Goal: Find specific page/section: Find specific page/section

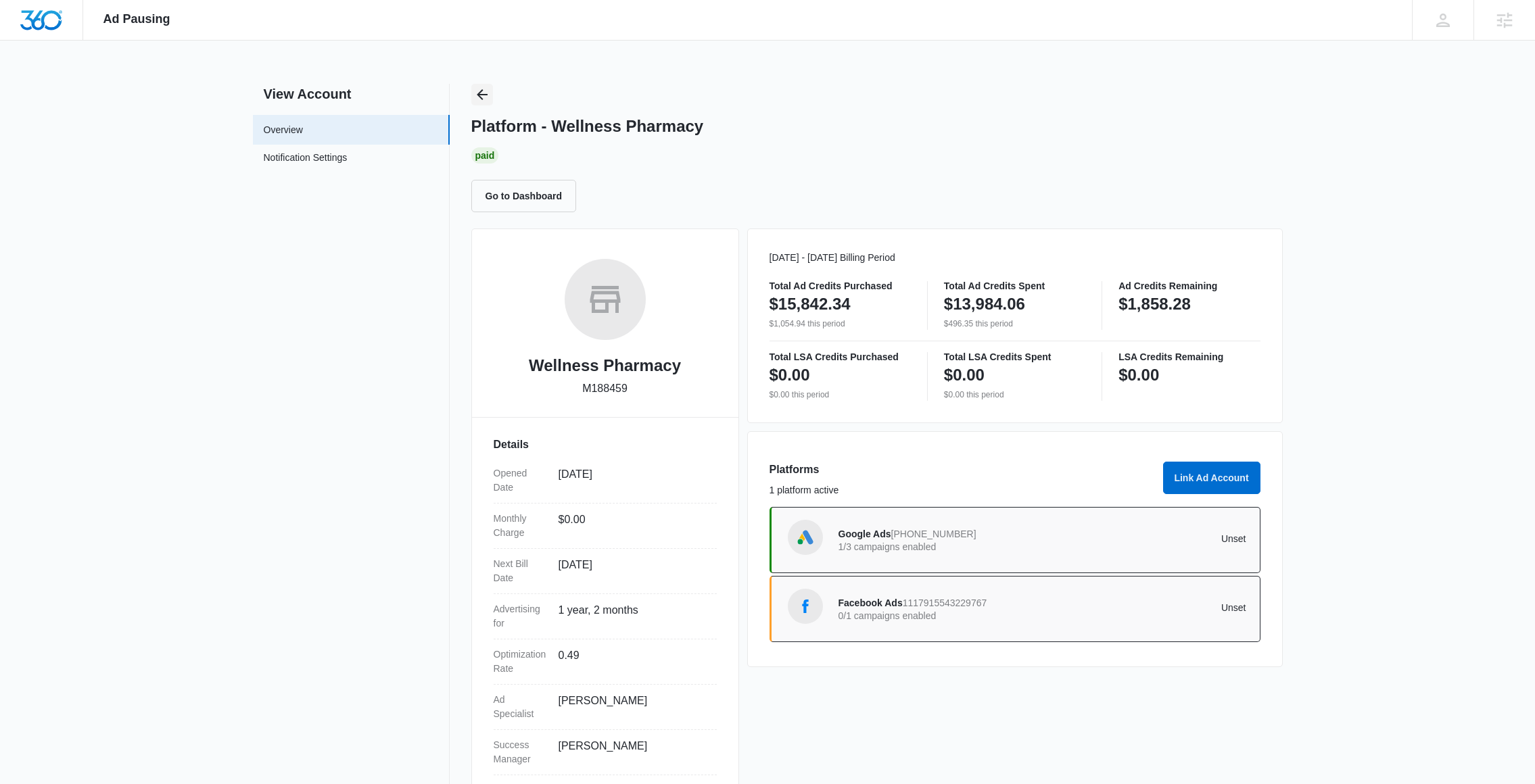
click at [478, 93] on icon "Back" at bounding box center [481, 94] width 16 height 16
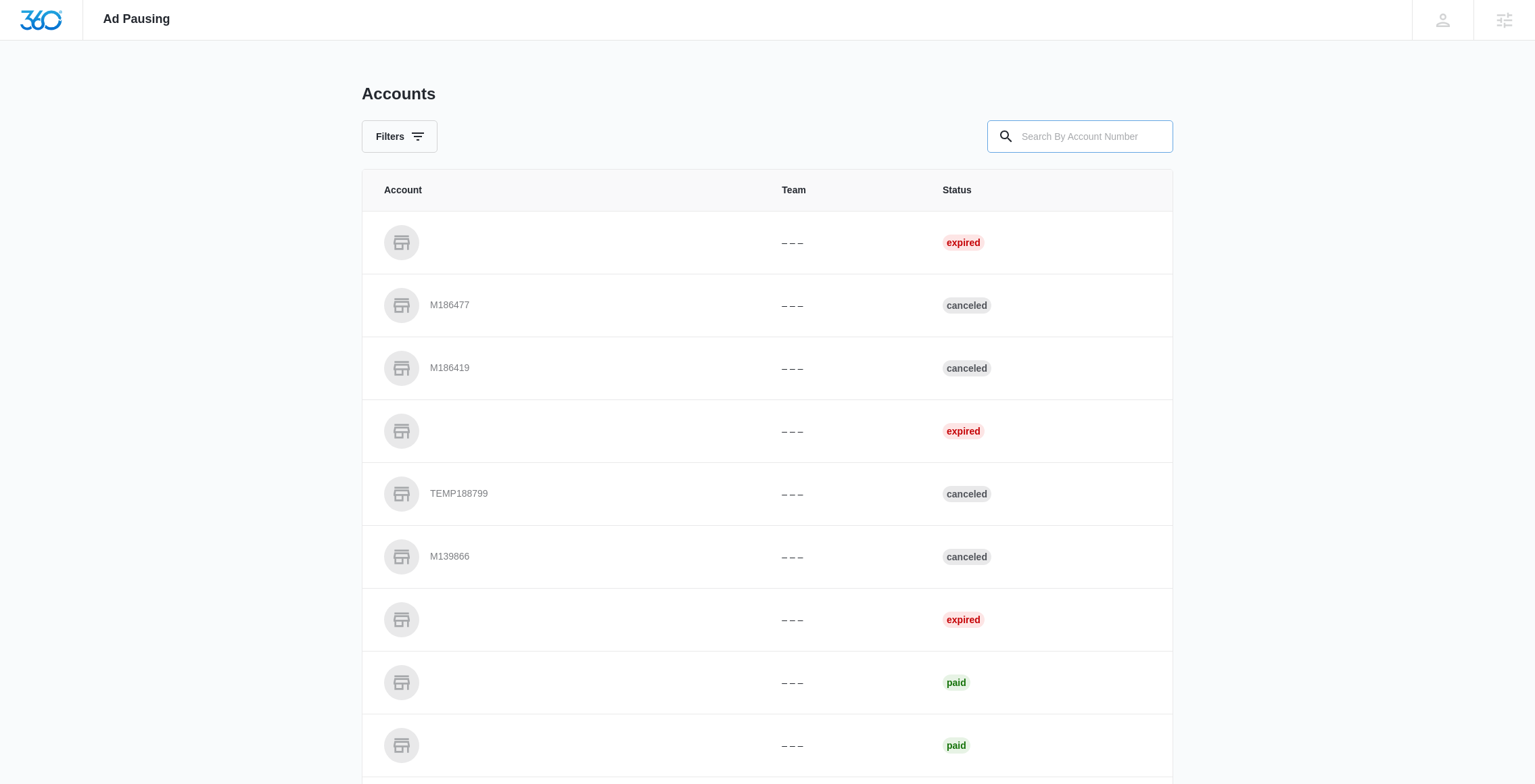
click at [1095, 128] on input "text" at bounding box center [1081, 137] width 186 height 33
paste input "M23068"
type input "M23068"
click at [1207, 270] on div "Ad Pausing Apps Reputation Websites Forms CRM Email Social Shop Content Ads Int…" at bounding box center [768, 392] width 1535 height 784
click at [1085, 139] on input "M23068" at bounding box center [1081, 137] width 186 height 33
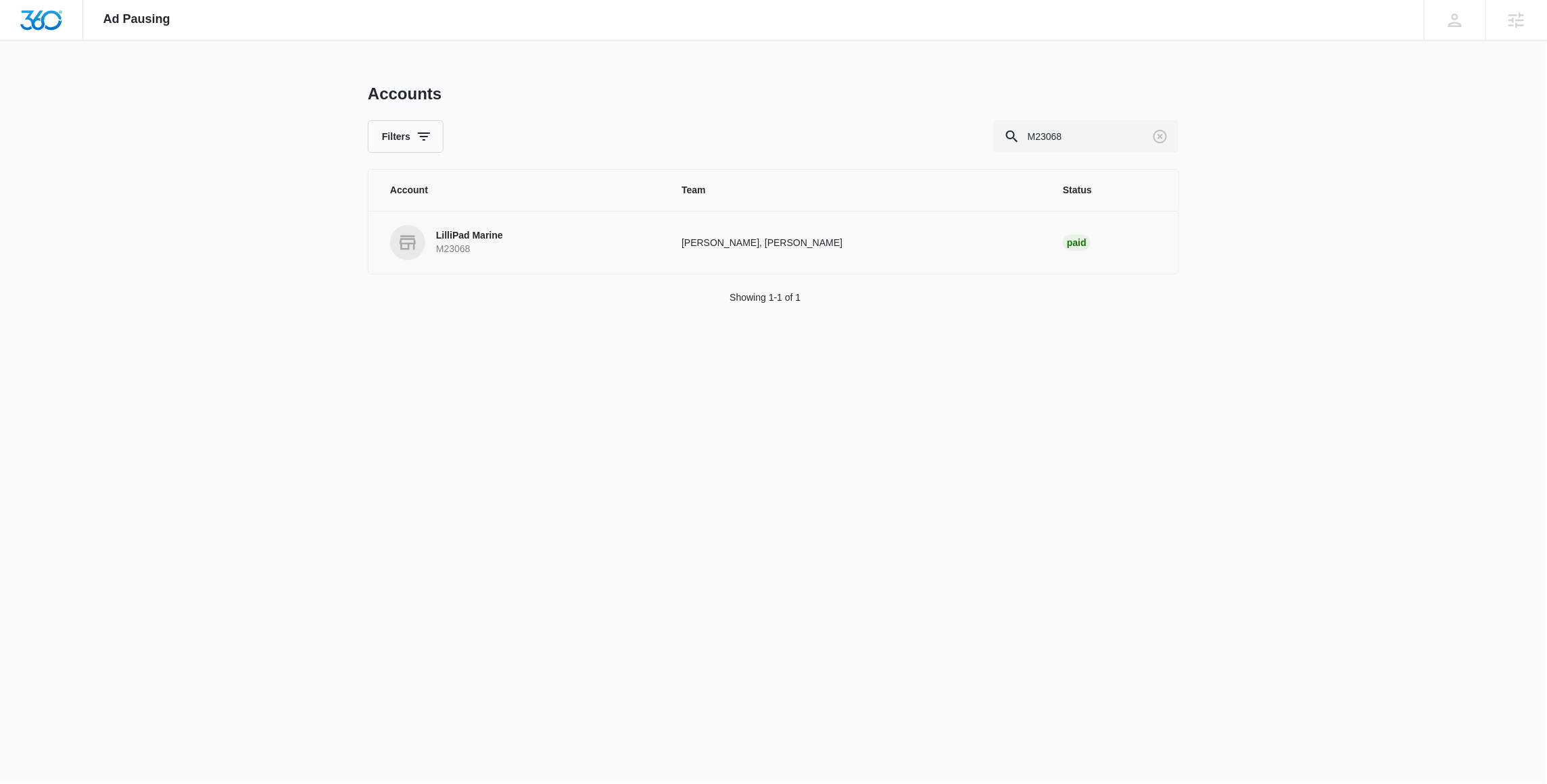
click at [512, 248] on link "LilliPad Marine M23068" at bounding box center [519, 242] width 259 height 35
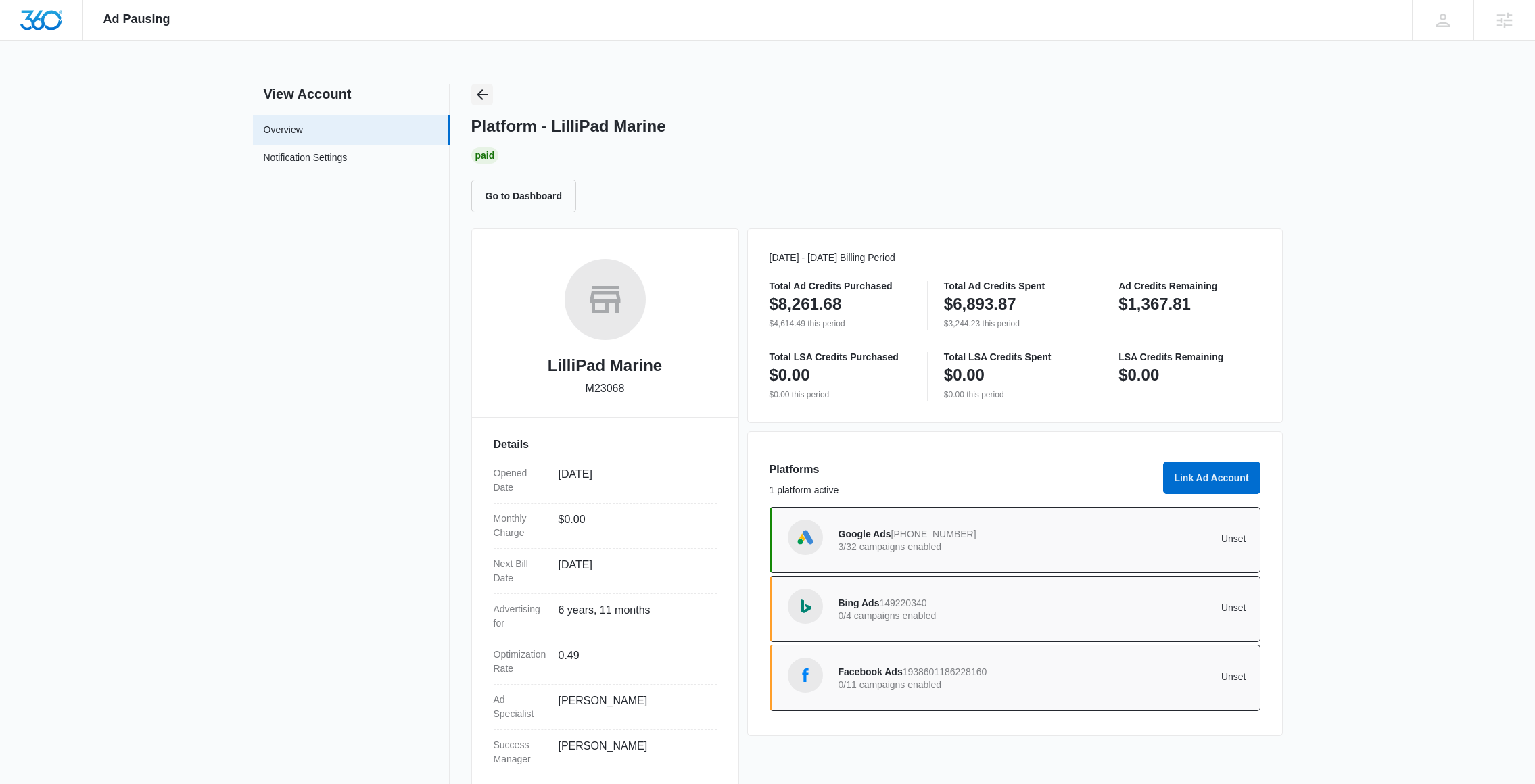
click at [487, 89] on icon "Back" at bounding box center [481, 94] width 16 height 16
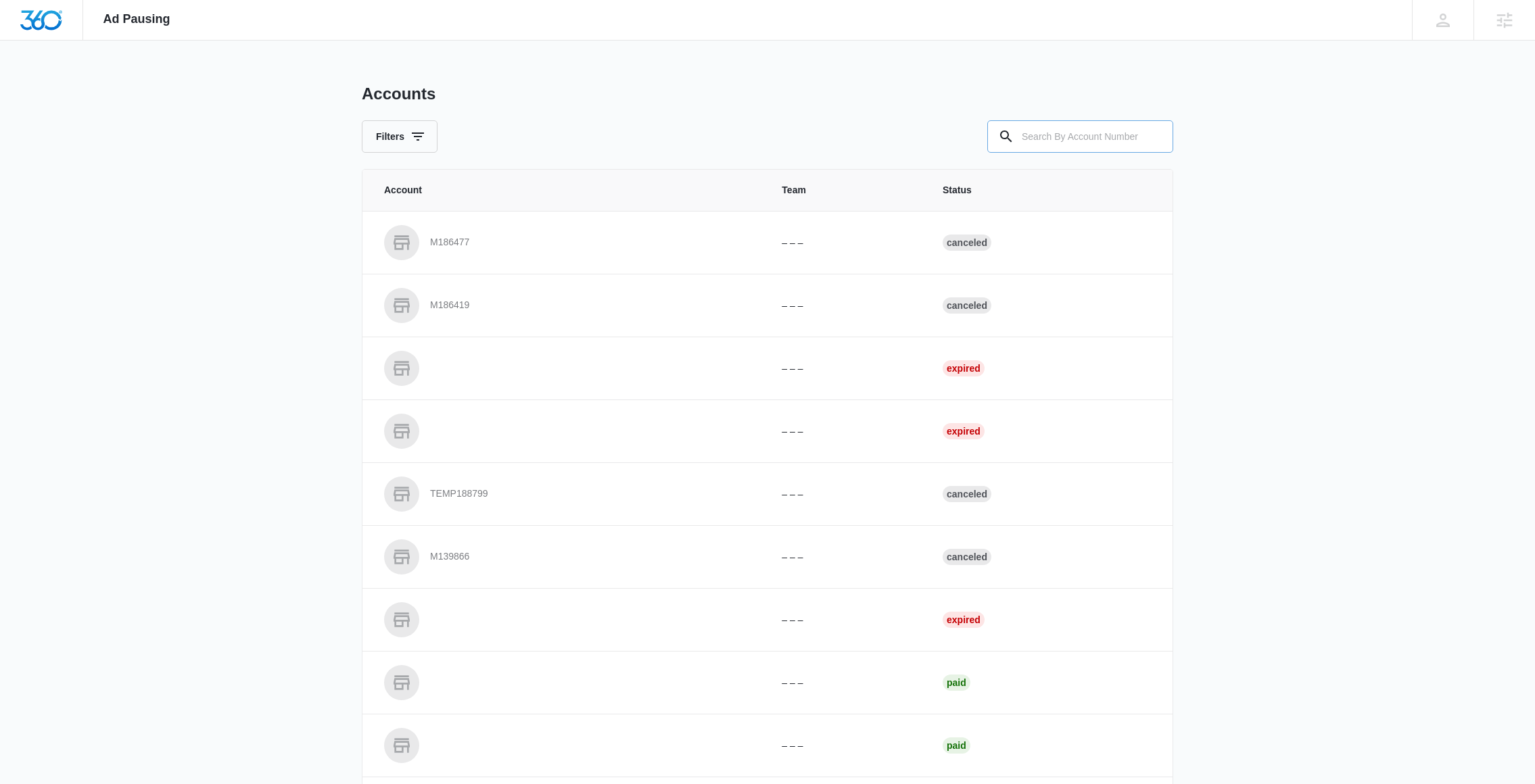
click at [1086, 140] on input "text" at bounding box center [1081, 137] width 186 height 33
paste input "M331021"
type input "M331021"
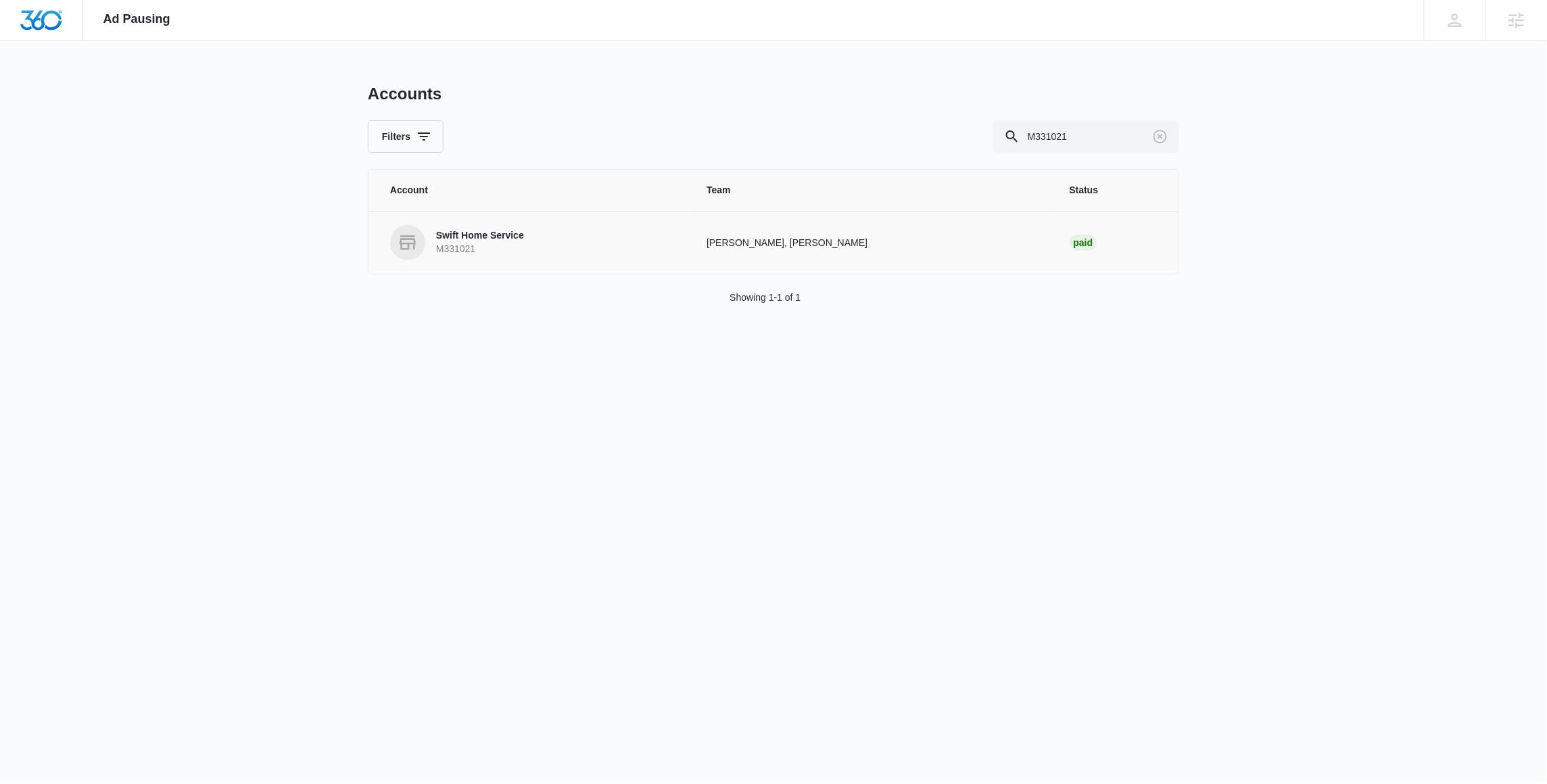
click at [495, 249] on p "M331021" at bounding box center [479, 249] width 88 height 14
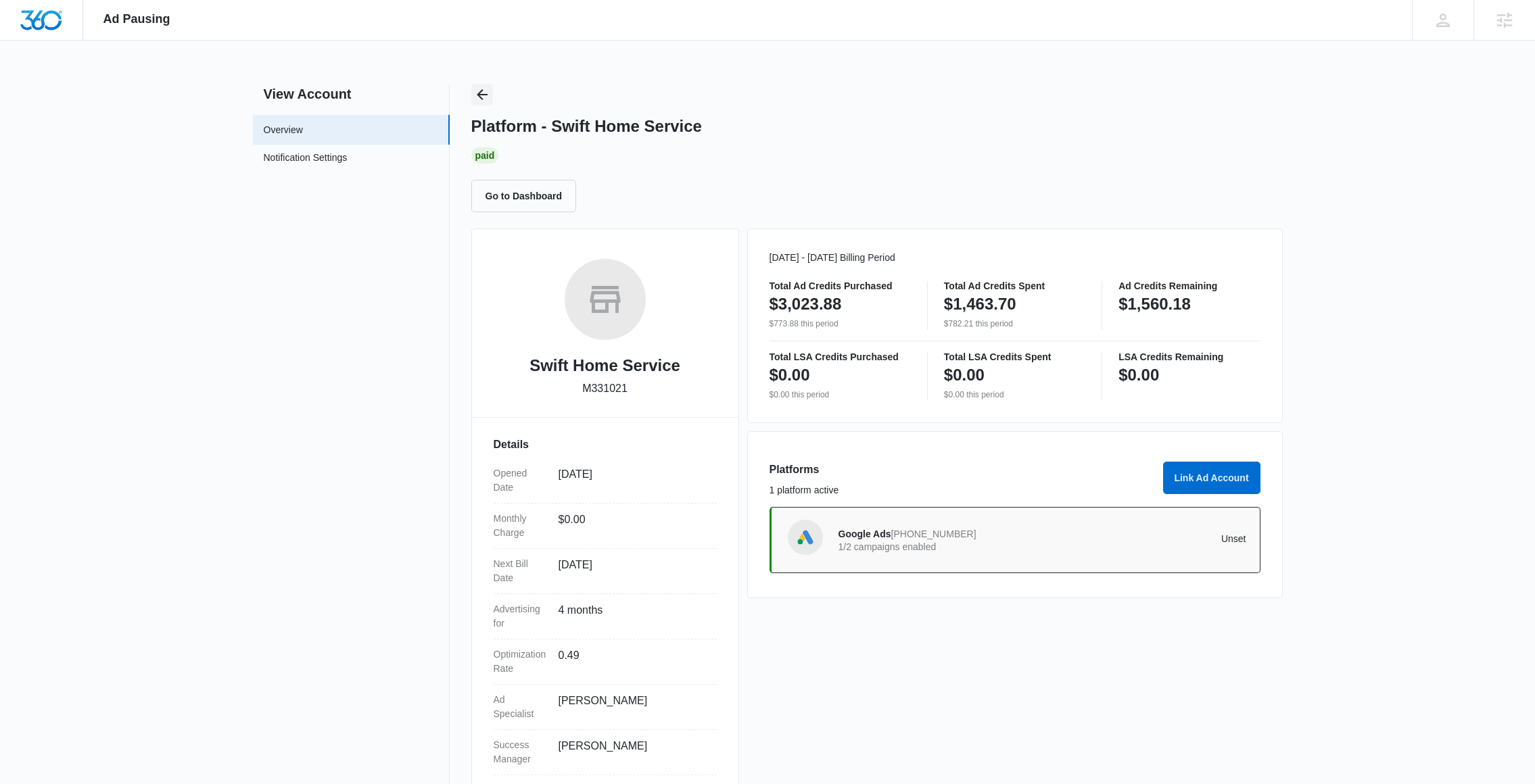
click at [481, 88] on icon "Back" at bounding box center [481, 94] width 16 height 16
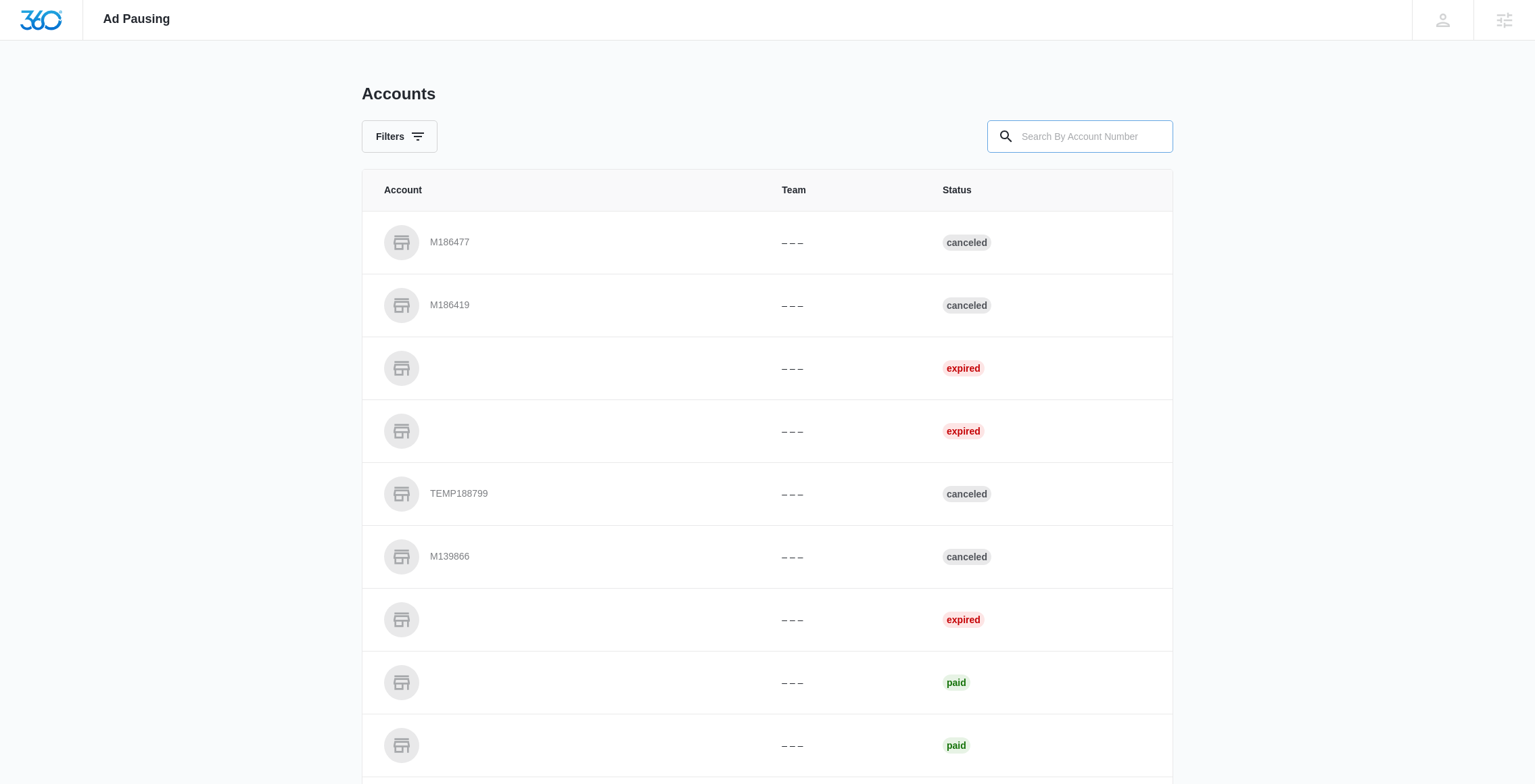
paste input "M35900"
type input "M35900"
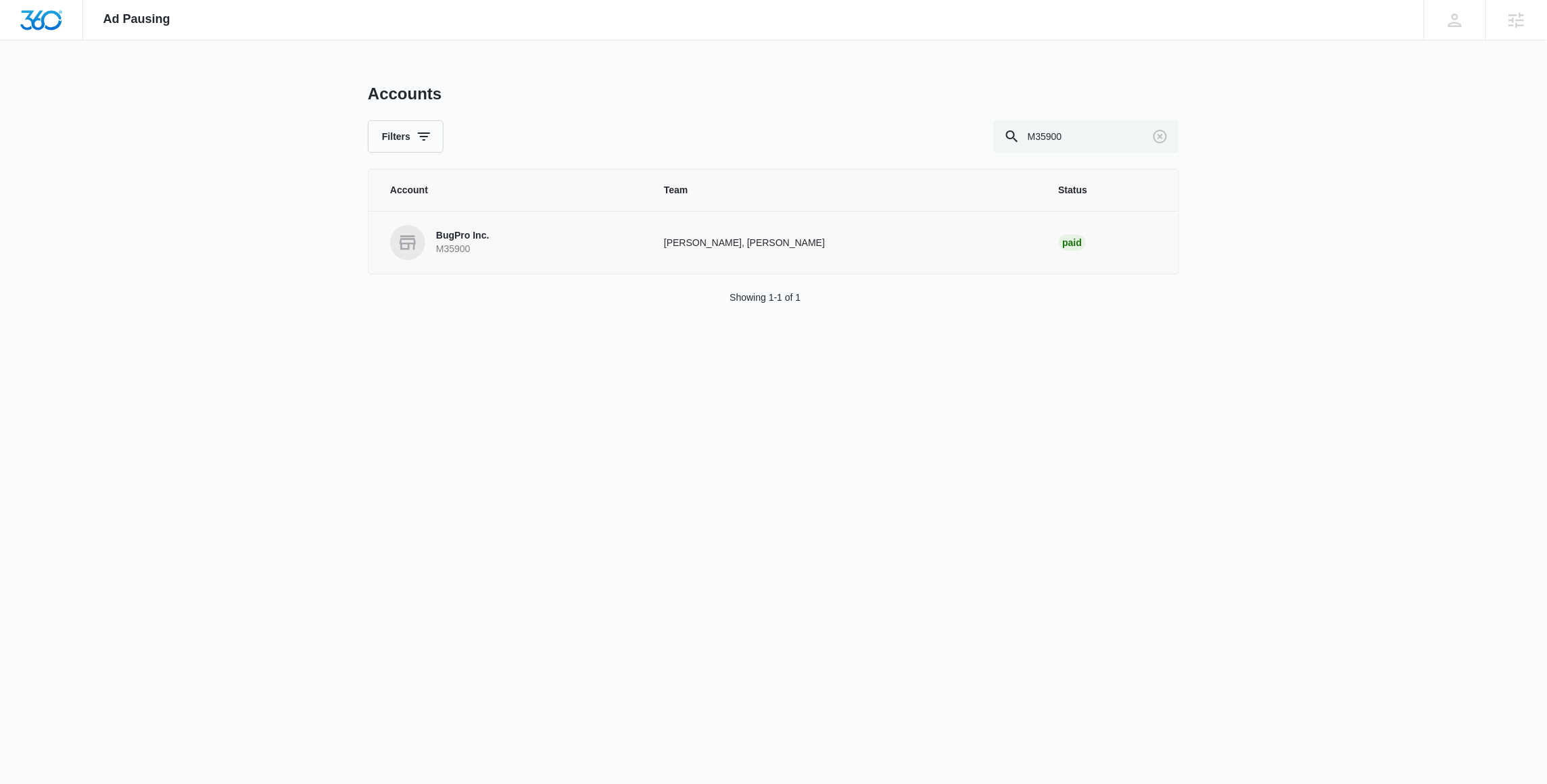
click at [459, 255] on p "M35900" at bounding box center [463, 249] width 54 height 14
